Goal: Navigation & Orientation: Locate item on page

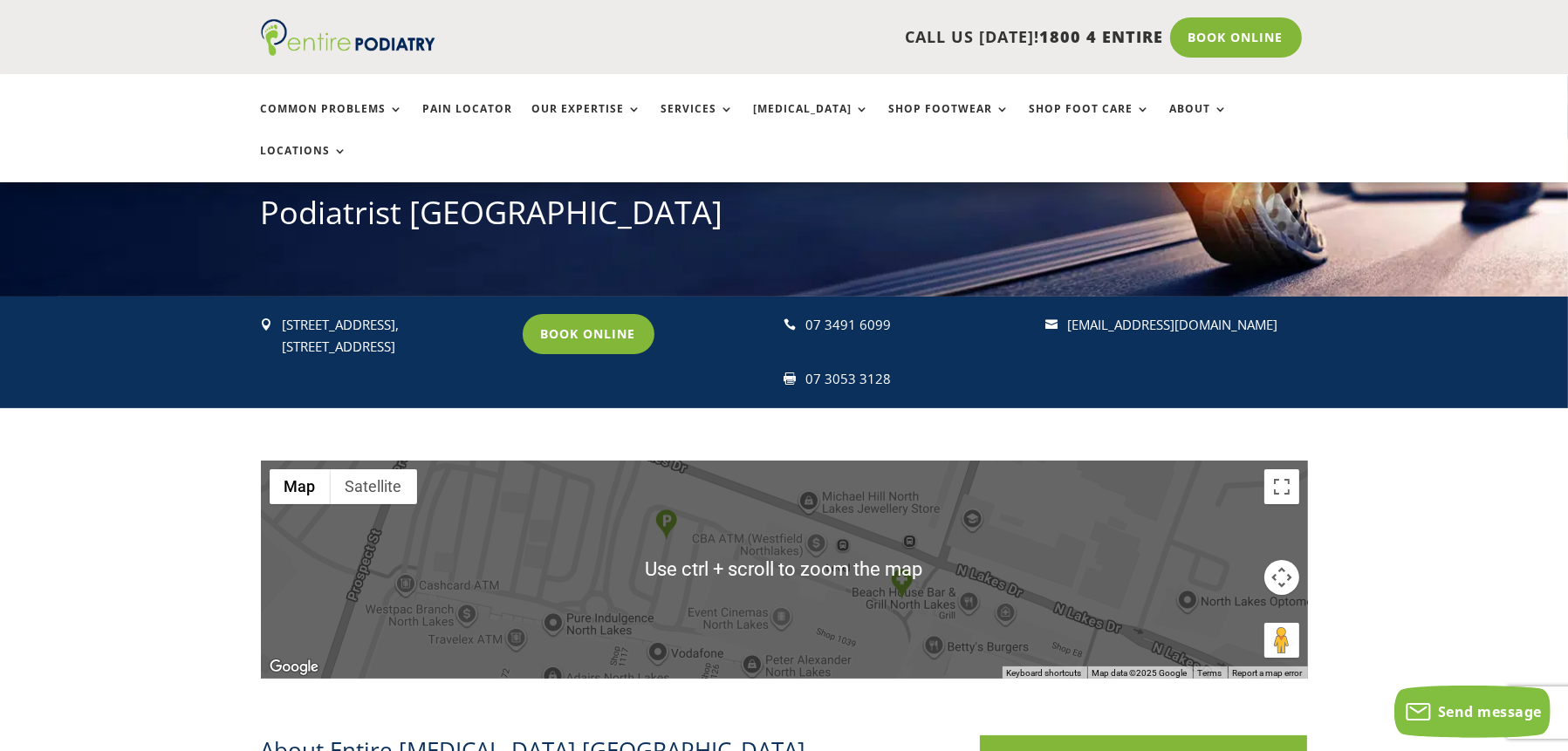
scroll to position [209, 0]
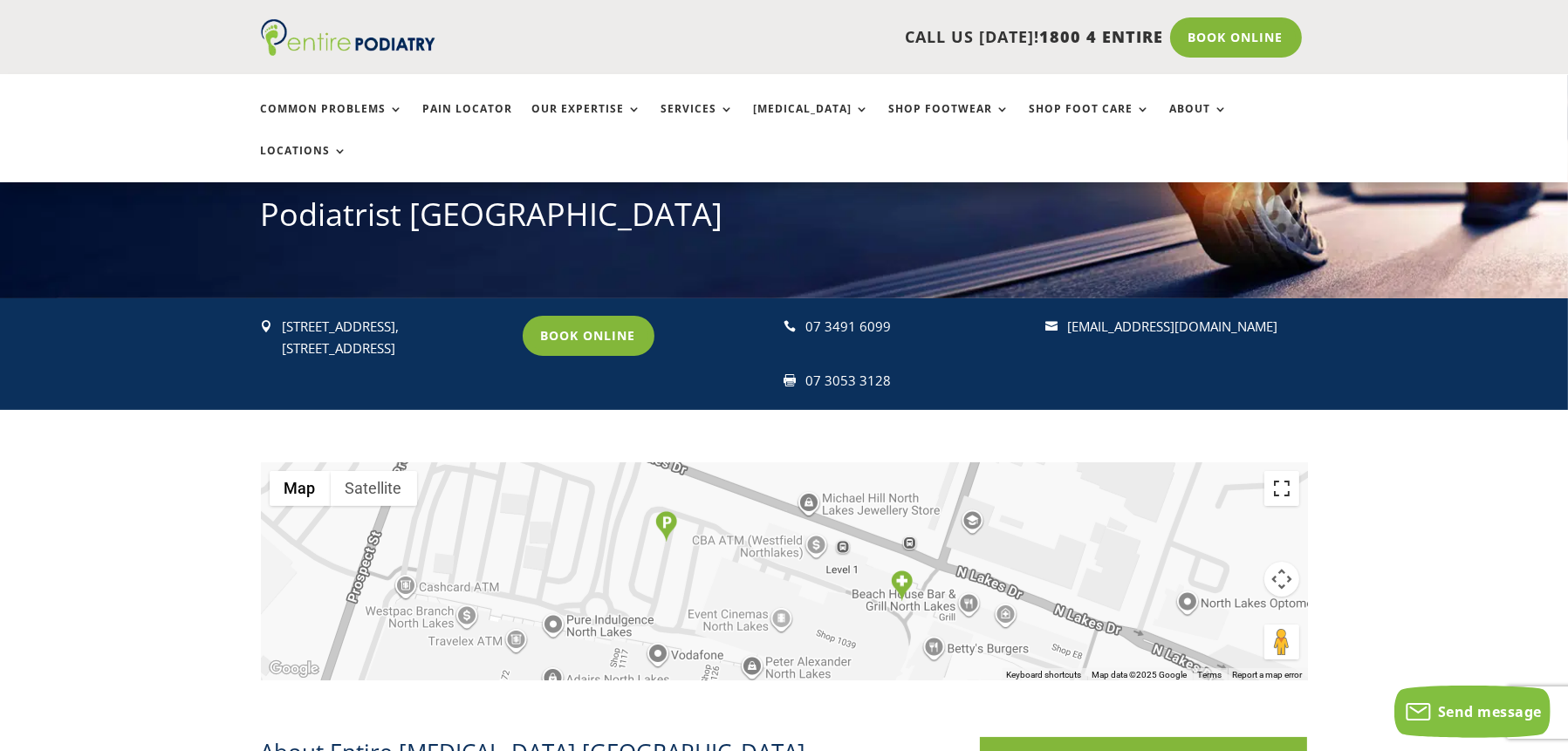
click at [1280, 471] on button "Toggle fullscreen view" at bounding box center [1282, 489] width 35 height 35
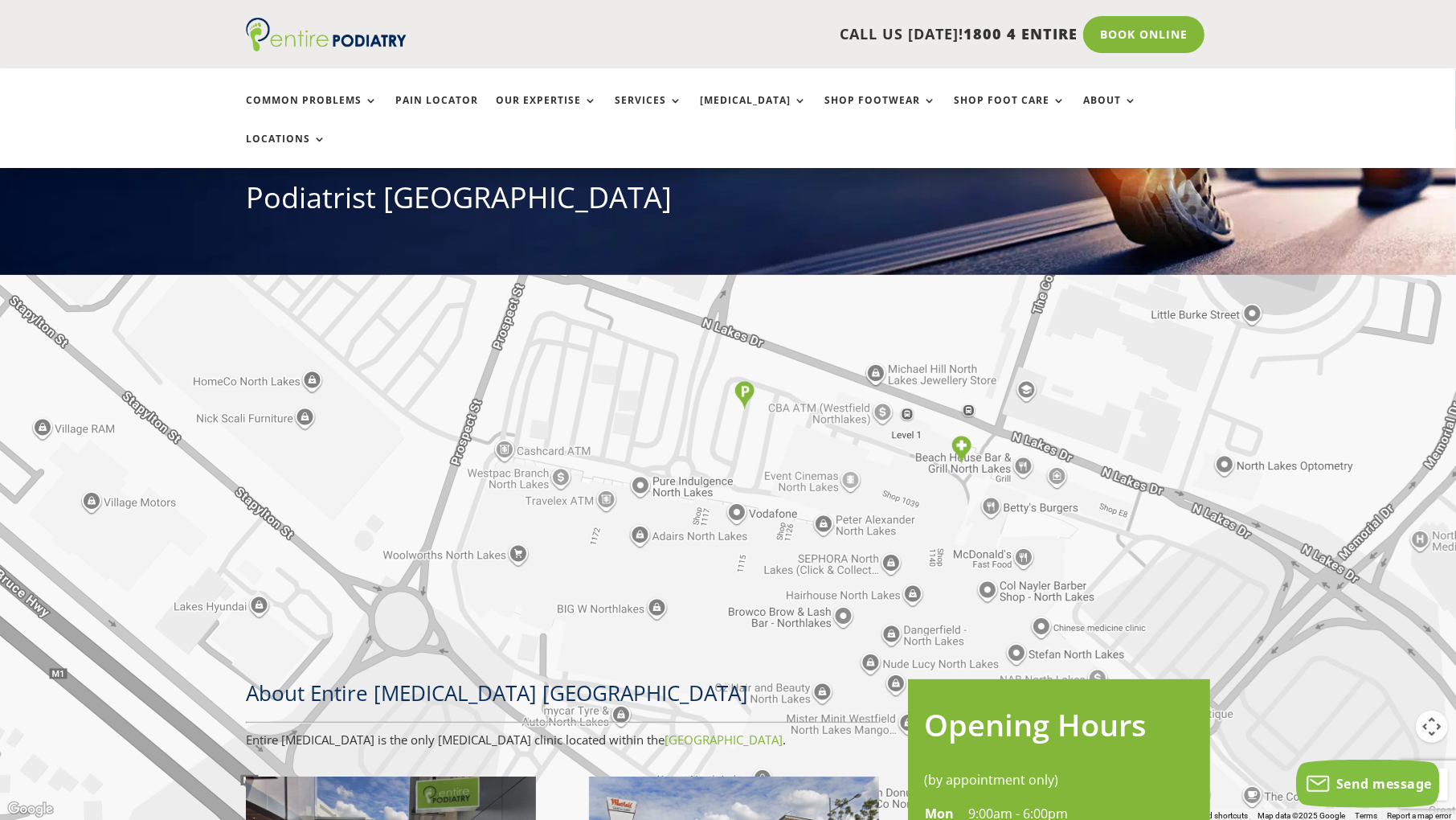
click at [111, 25] on button "Satellite" at bounding box center [105, 24] width 80 height 32
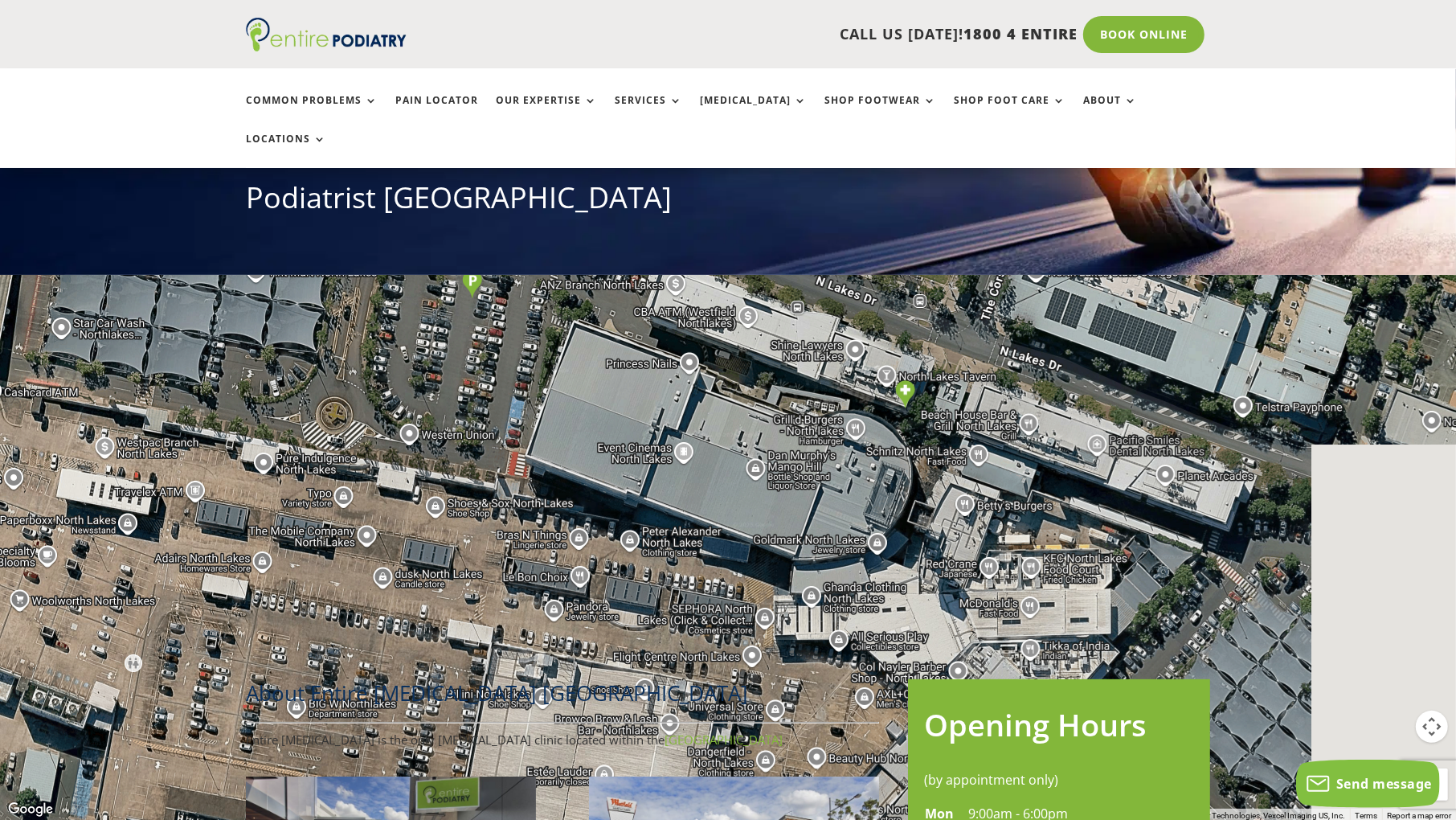
drag, startPoint x: 1100, startPoint y: 490, endPoint x: 938, endPoint y: 456, distance: 165.5
click at [938, 456] on div at bounding box center [728, 410] width 1456 height 820
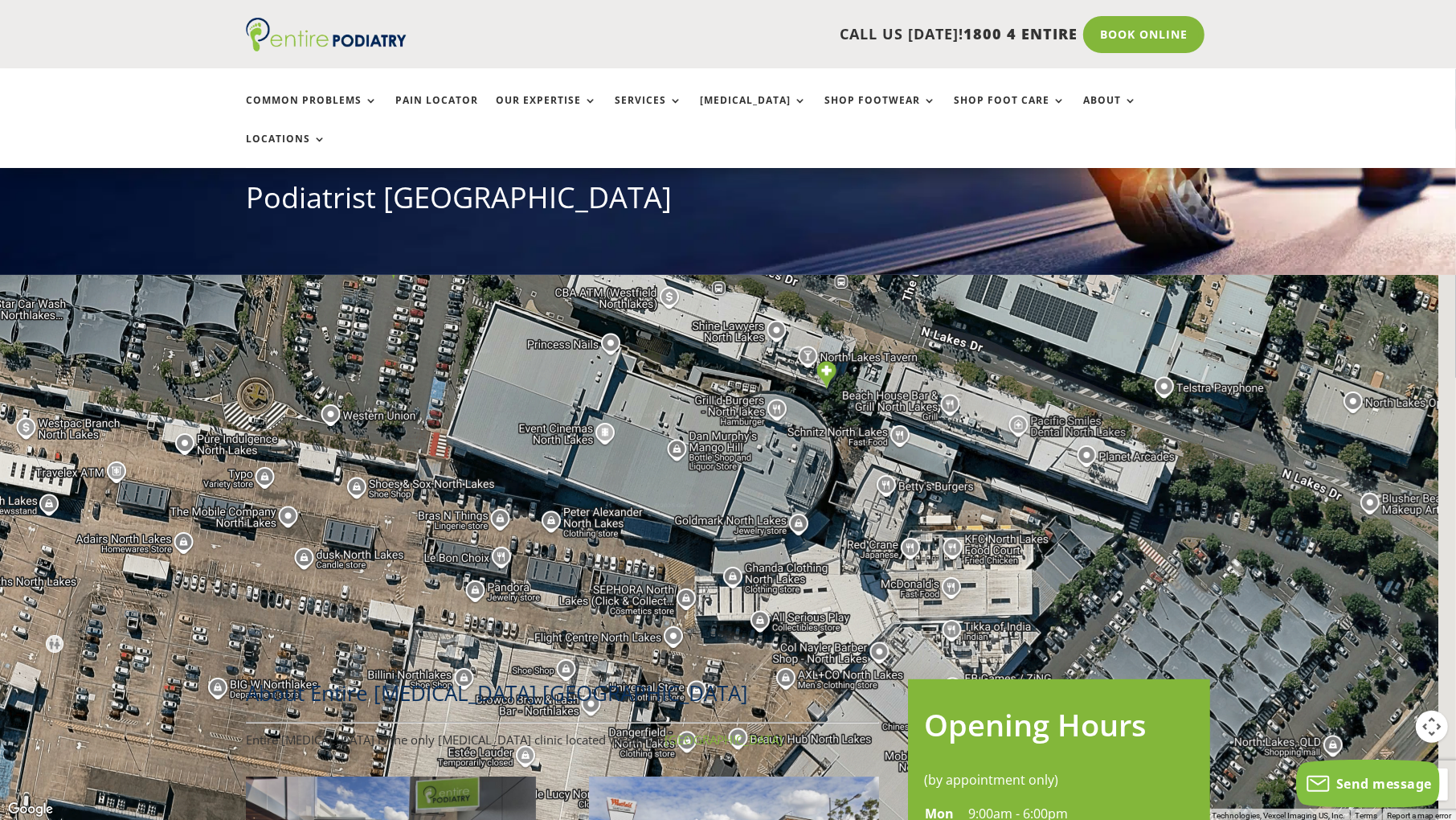
drag, startPoint x: 1152, startPoint y: 499, endPoint x: 957, endPoint y: 442, distance: 203.2
click at [1112, 480] on div at bounding box center [728, 410] width 1456 height 820
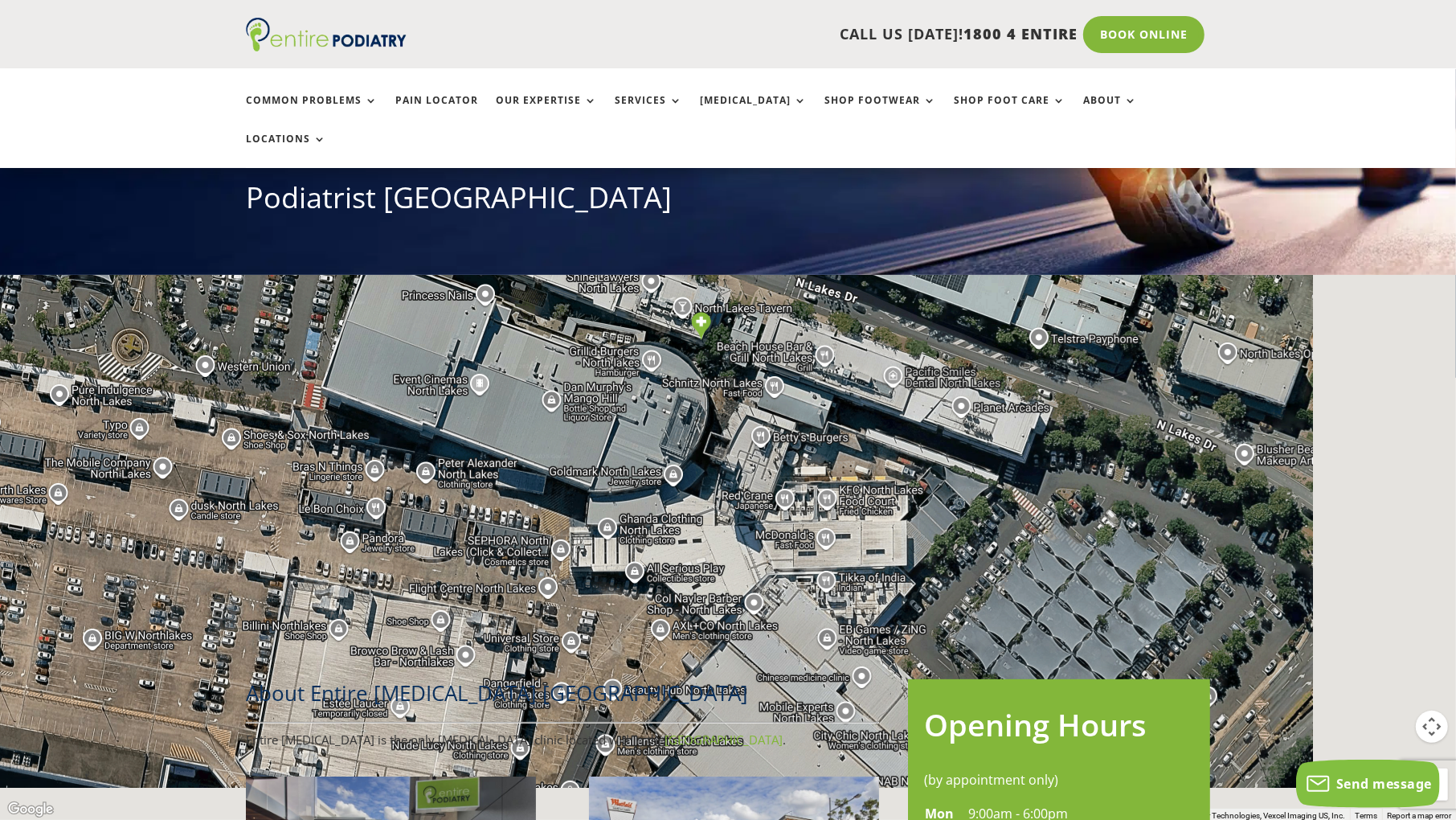
click at [829, 399] on div at bounding box center [728, 410] width 1456 height 820
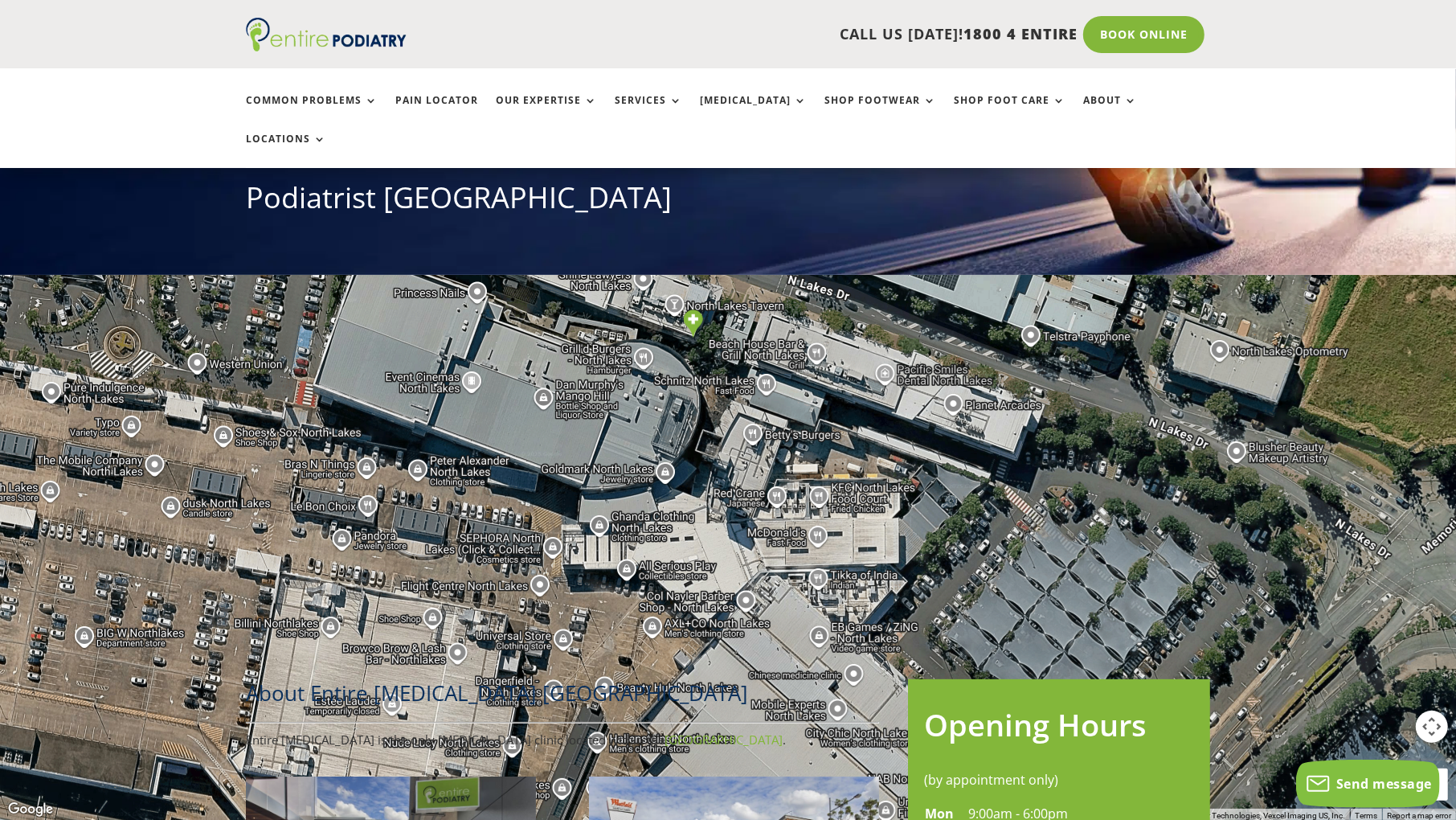
drag, startPoint x: 1038, startPoint y: 458, endPoint x: 929, endPoint y: 419, distance: 115.8
click at [951, 424] on div at bounding box center [728, 410] width 1456 height 820
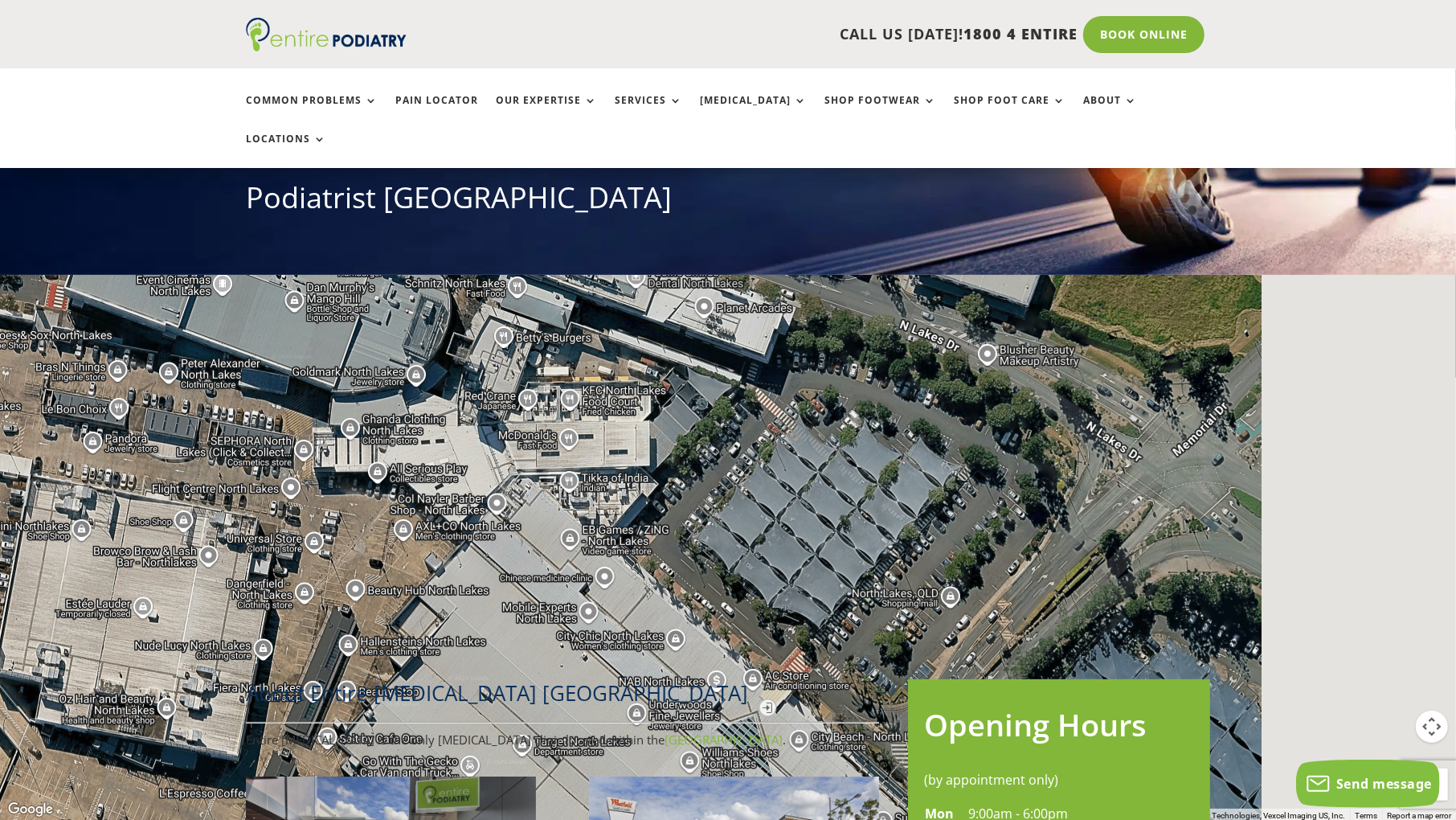
drag, startPoint x: 868, startPoint y: 399, endPoint x: 860, endPoint y: 394, distance: 9.4
click at [860, 394] on div at bounding box center [728, 410] width 1456 height 820
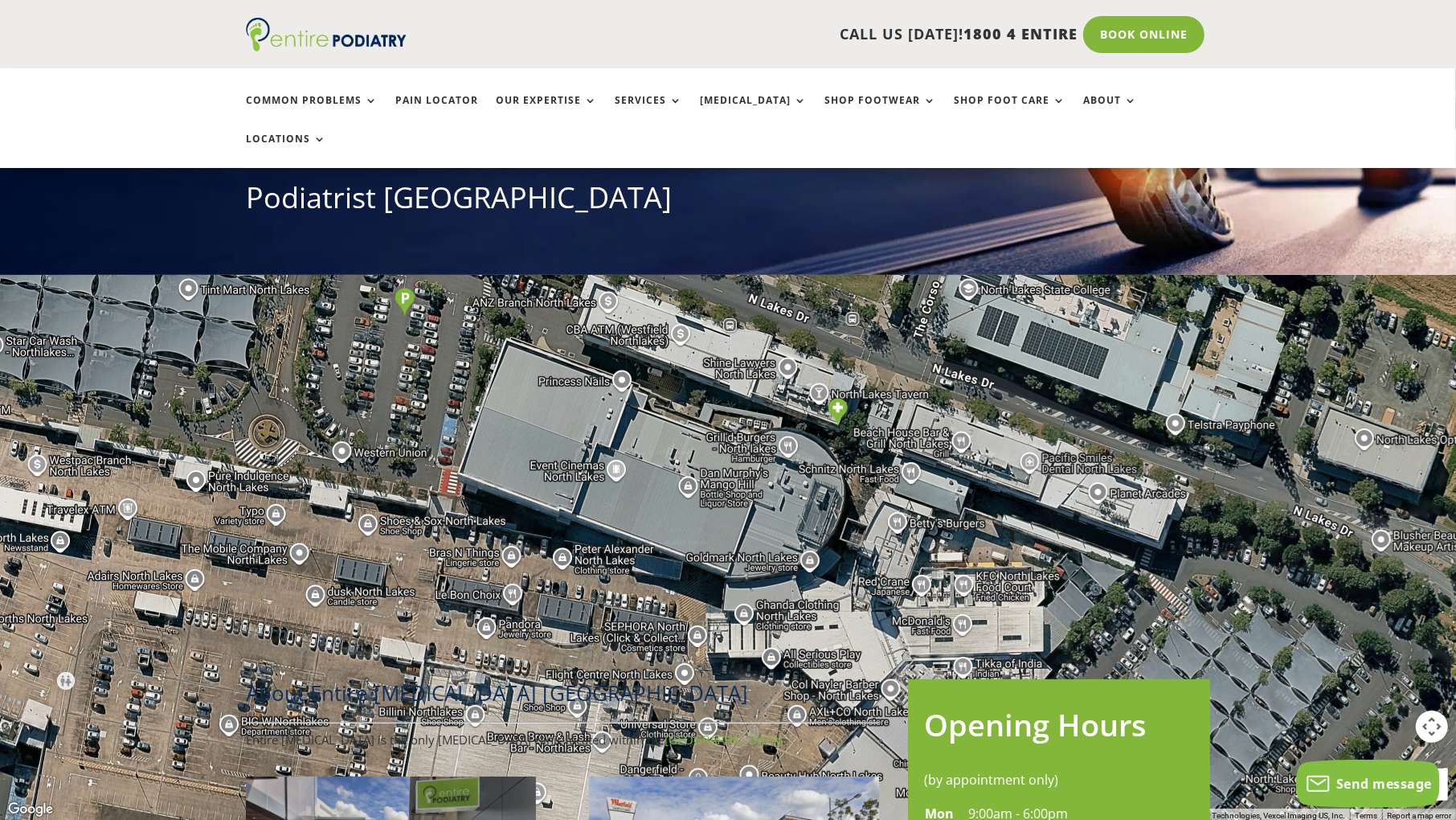
drag, startPoint x: 841, startPoint y: 359, endPoint x: 1239, endPoint y: 545, distance: 439.3
click at [1239, 545] on div at bounding box center [728, 410] width 1456 height 820
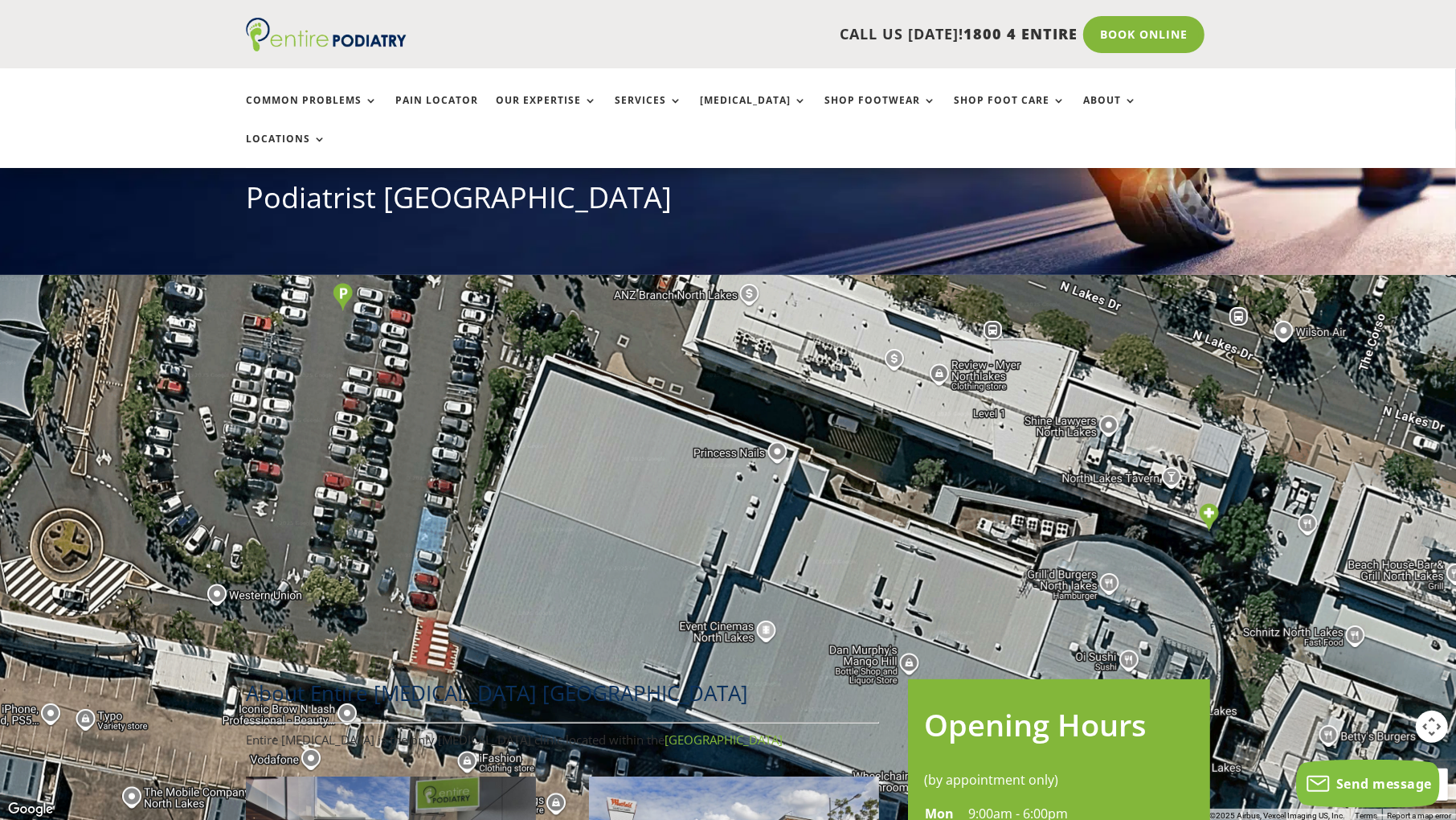
click at [660, 74] on div at bounding box center [728, 410] width 1456 height 820
click at [1433, 29] on button "Toggle fullscreen view" at bounding box center [1432, 24] width 32 height 32
